Goal: Transaction & Acquisition: Purchase product/service

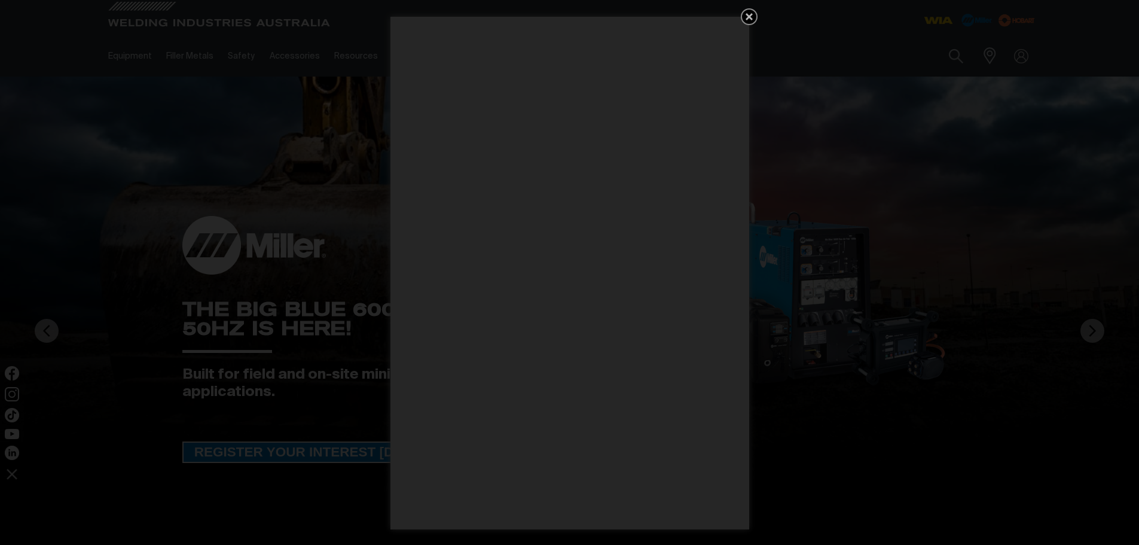
click at [752, 13] on icon "Get 5 WIA Welding Guides Free!" at bounding box center [749, 17] width 14 height 14
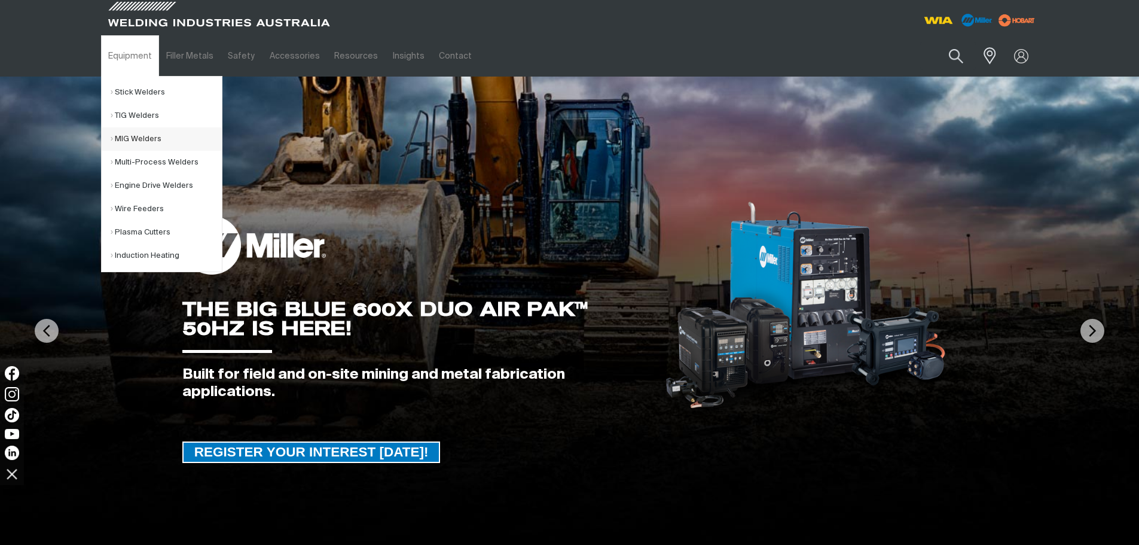
click at [129, 141] on link "MIG Welders" at bounding box center [166, 138] width 111 height 23
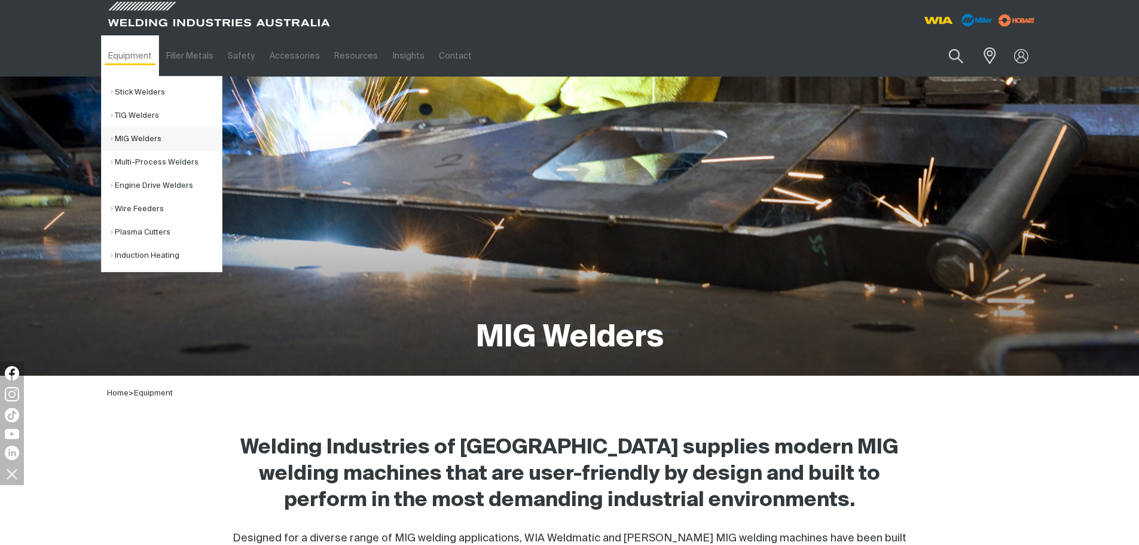
click at [134, 136] on link "MIG Welders" at bounding box center [166, 138] width 111 height 23
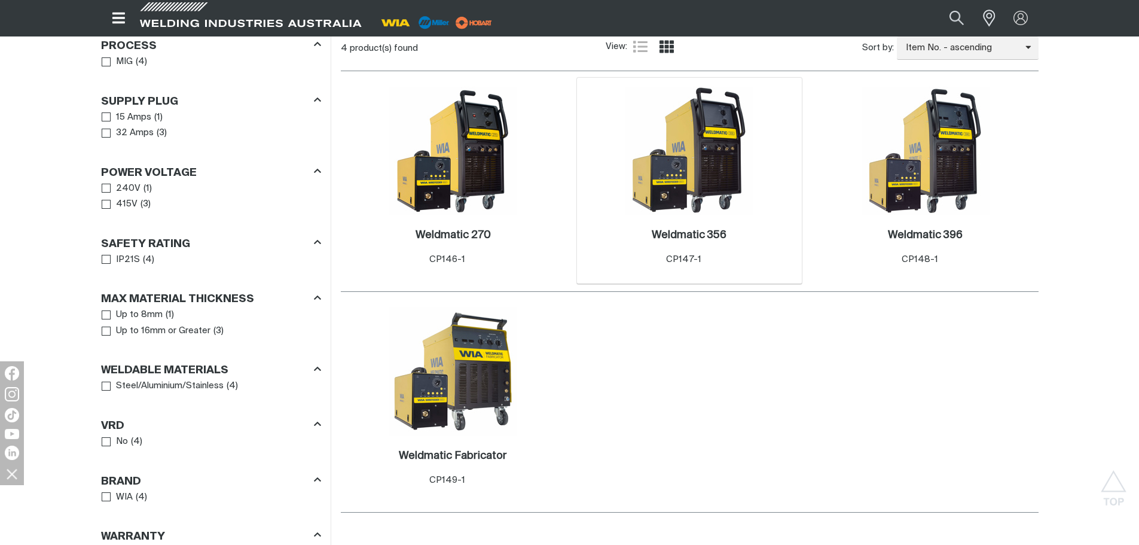
scroll to position [598, 0]
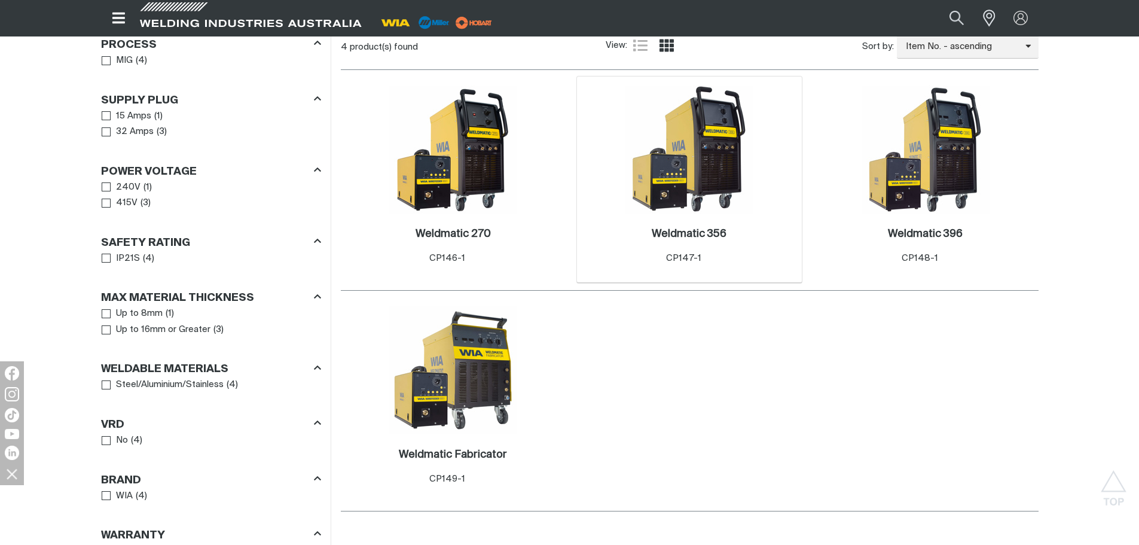
click at [727, 193] on img at bounding box center [689, 150] width 128 height 128
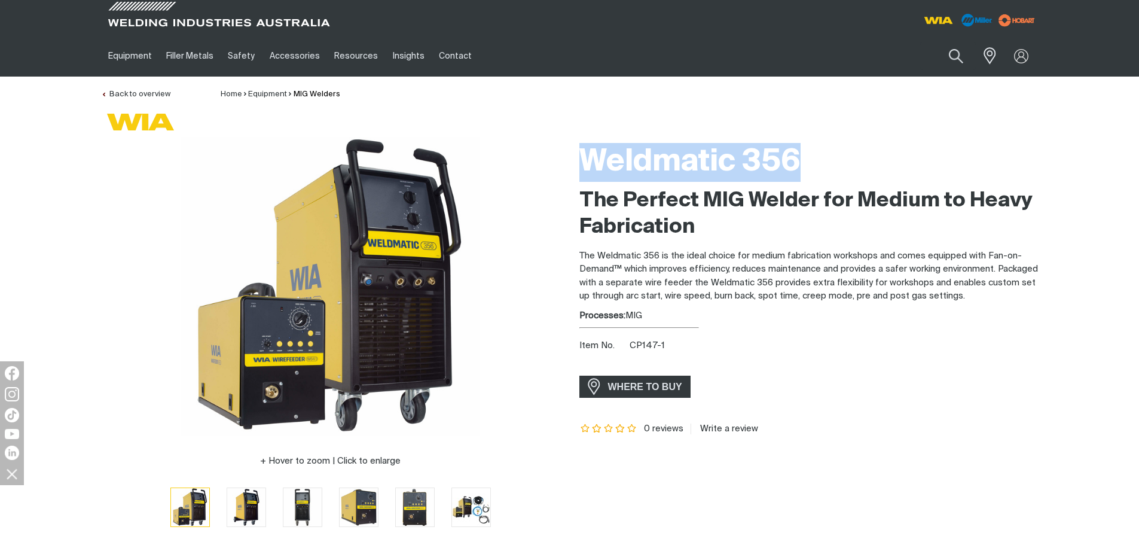
drag, startPoint x: 609, startPoint y: 163, endPoint x: 793, endPoint y: 160, distance: 183.6
click at [793, 160] on h1 "Weldmatic 356" at bounding box center [808, 162] width 459 height 39
copy h1 "Weldmatic 356"
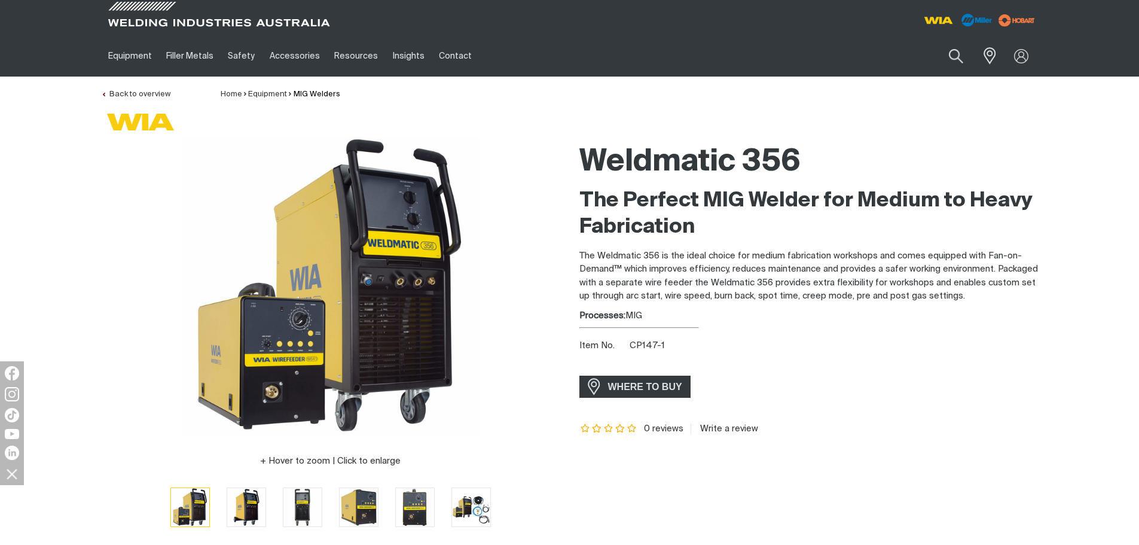
click at [755, 258] on p "The Weldmatic 356 is the ideal choice for medium fabrication workshops and come…" at bounding box center [808, 276] width 459 height 54
drag, startPoint x: 646, startPoint y: 314, endPoint x: 593, endPoint y: 158, distance: 164.1
click at [589, 145] on div "Weldmatic 356 The Perfect MIG Welder for Medium to Heavy Fabrication The Weldma…" at bounding box center [808, 340] width 459 height 407
drag, startPoint x: 892, startPoint y: 341, endPoint x: 859, endPoint y: 325, distance: 36.4
click at [889, 340] on div "Item No. CP147-1" at bounding box center [808, 346] width 459 height 14
